Goal: Information Seeking & Learning: Learn about a topic

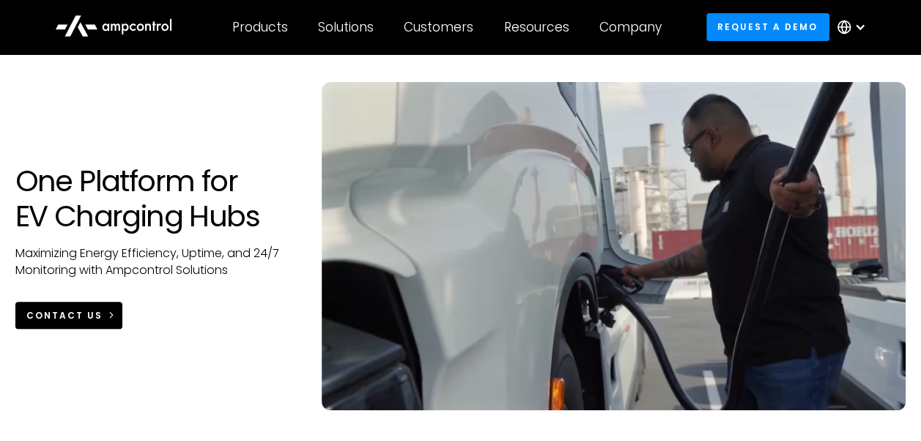
click at [59, 311] on div "CONTACT US" at bounding box center [64, 315] width 76 height 13
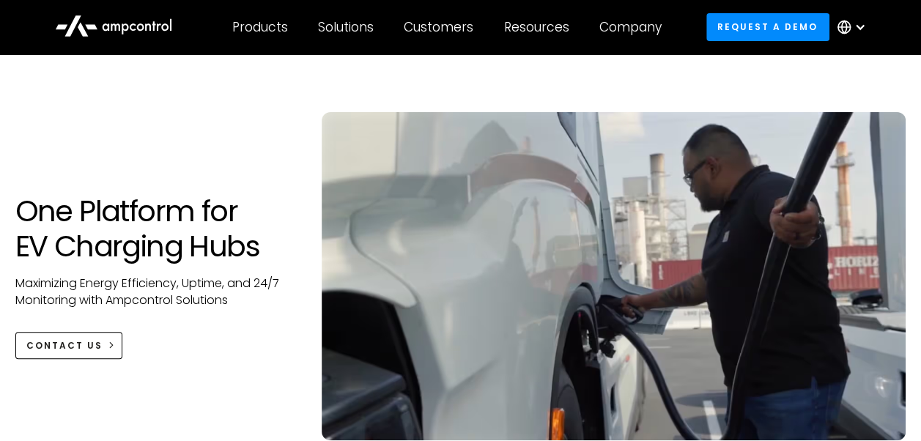
scroll to position [73, 0]
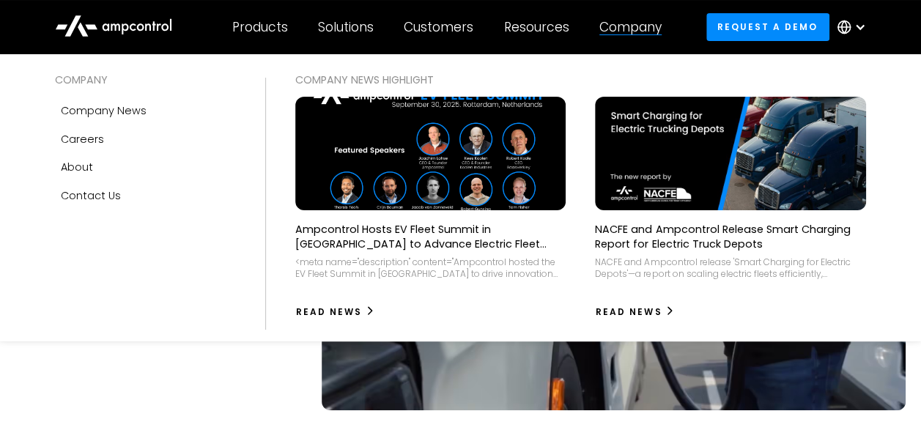
click at [604, 27] on div "Company" at bounding box center [630, 27] width 62 height 16
click at [649, 29] on div "Company" at bounding box center [630, 27] width 62 height 16
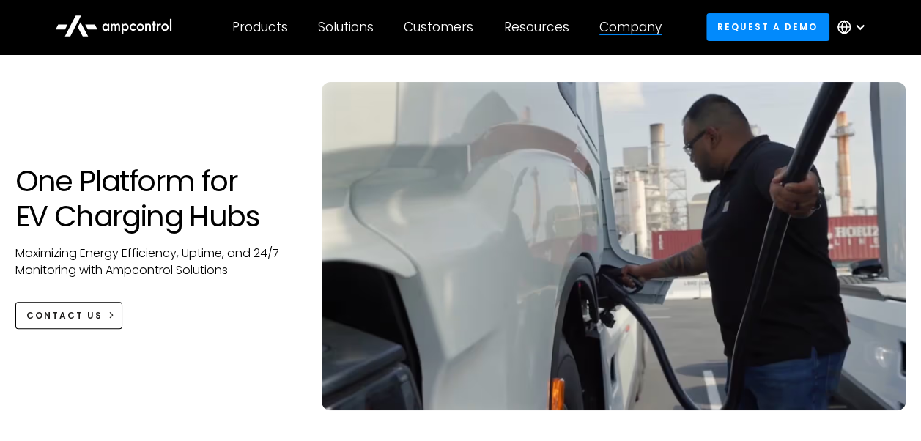
click at [646, 28] on div "Company" at bounding box center [630, 27] width 62 height 16
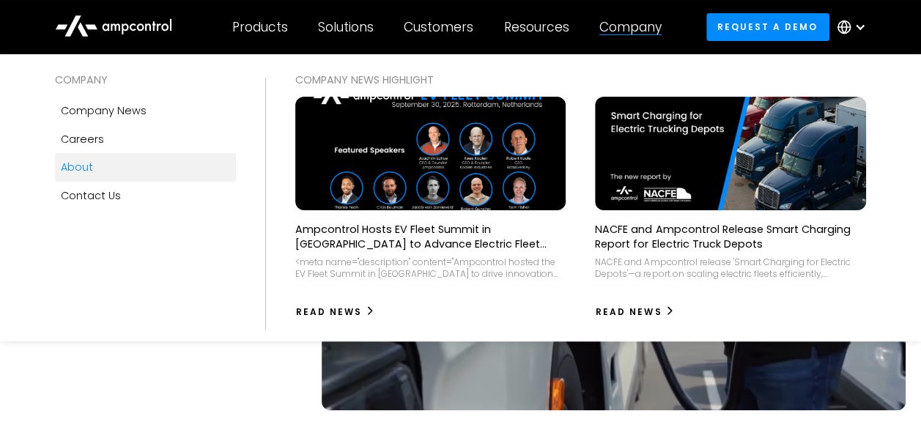
click at [98, 168] on link "About" at bounding box center [145, 167] width 181 height 28
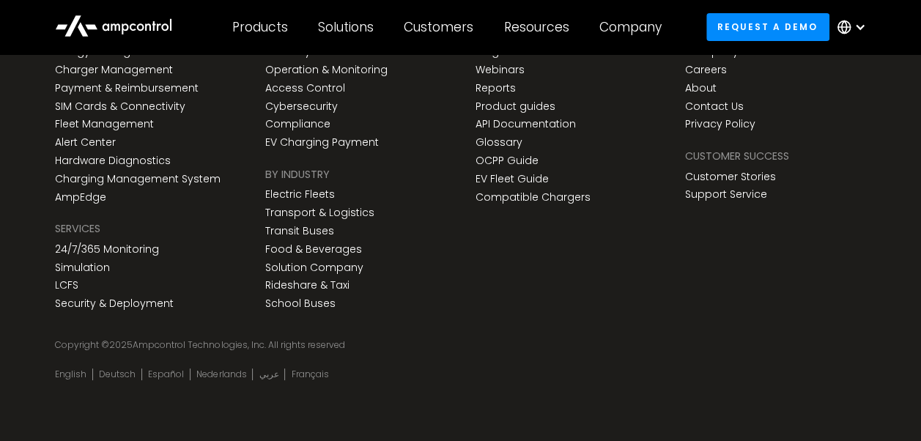
scroll to position [5408, 0]
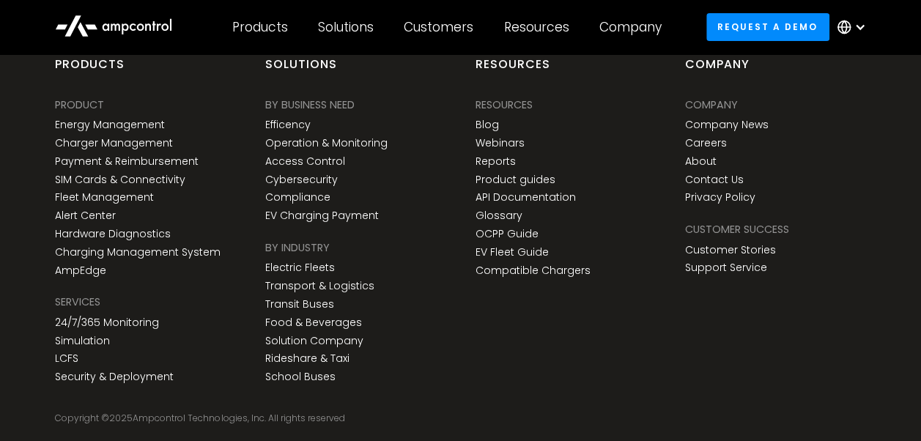
click at [695, 147] on div "Company Company Company News Careers About Contact Us Privacy Policy" at bounding box center [727, 153] width 84 height 113
click at [695, 142] on link "Careers" at bounding box center [706, 143] width 42 height 12
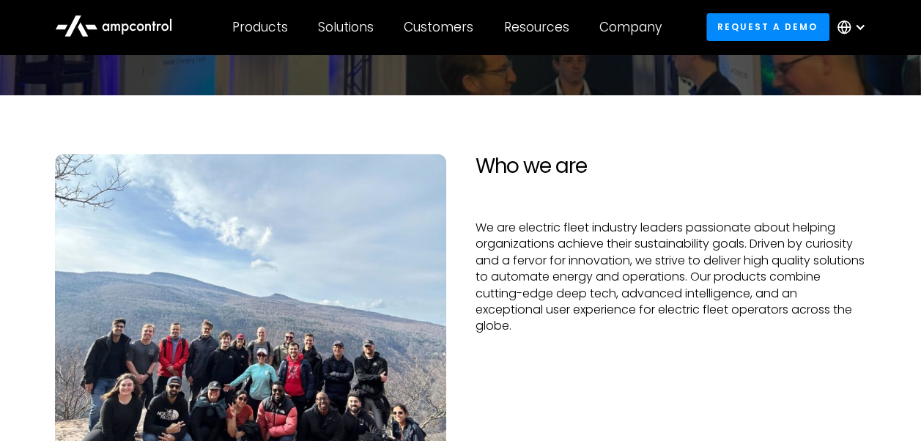
scroll to position [293, 0]
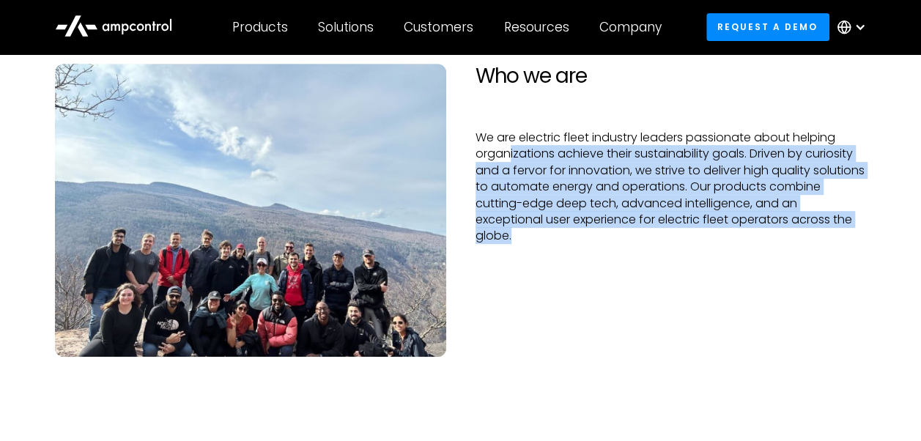
drag, startPoint x: 511, startPoint y: 156, endPoint x: 536, endPoint y: 233, distance: 81.1
click at [536, 233] on p "We are electric fleet industry leaders passionate about helping organizations a…" at bounding box center [671, 187] width 391 height 115
click at [533, 237] on p "We are electric fleet industry leaders passionate about helping organizations a…" at bounding box center [671, 187] width 391 height 115
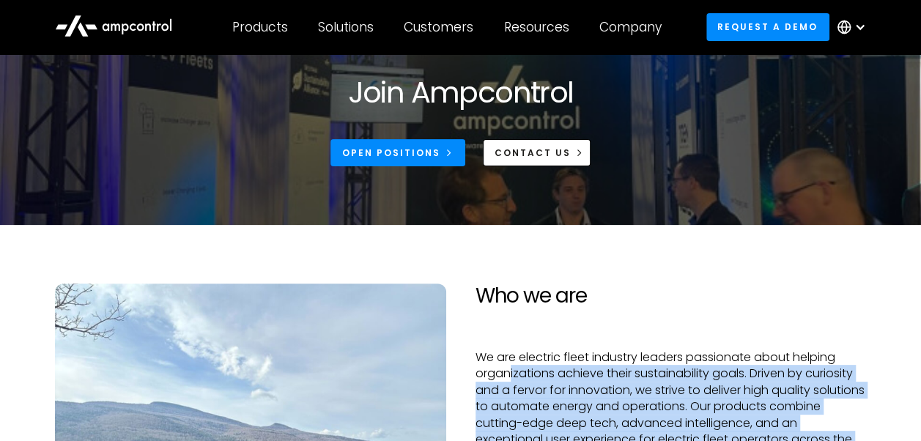
scroll to position [0, 0]
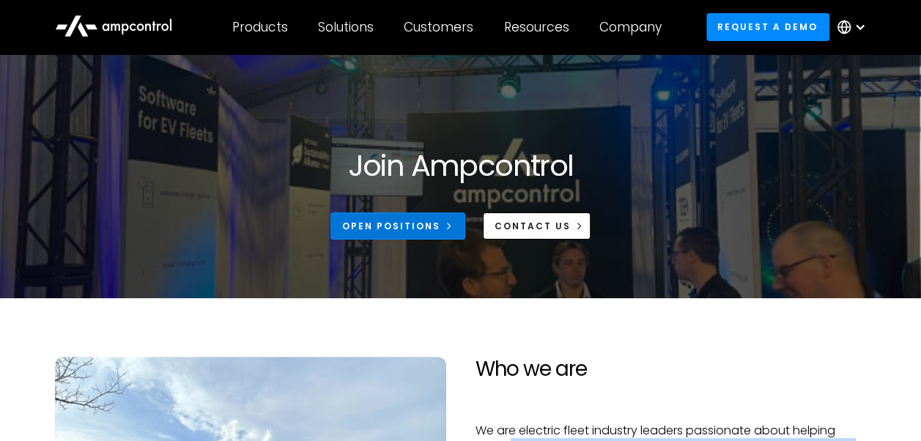
click at [418, 218] on link "Open Positions" at bounding box center [398, 226] width 135 height 27
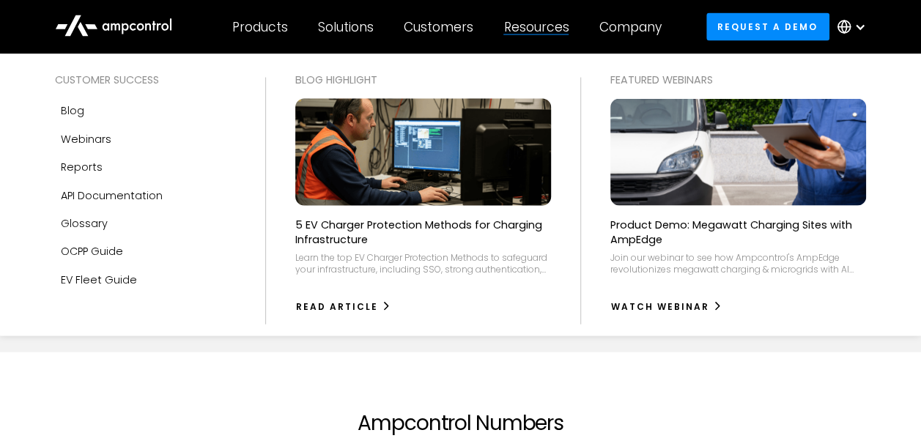
scroll to position [1759, 0]
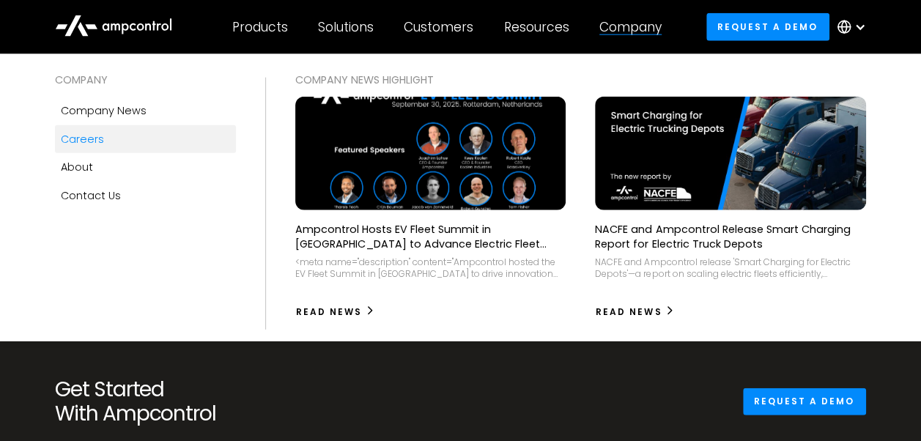
click at [93, 136] on div "Careers" at bounding box center [82, 139] width 43 height 16
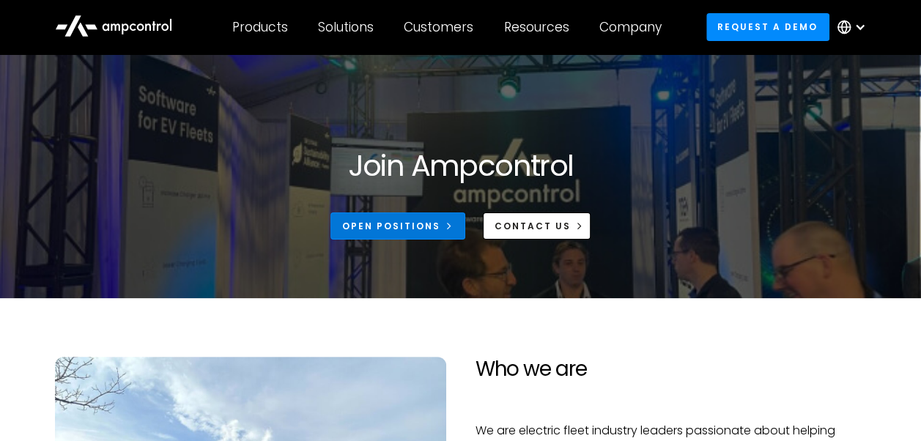
click at [397, 226] on div "Open Positions" at bounding box center [391, 226] width 98 height 13
